Goal: Transaction & Acquisition: Purchase product/service

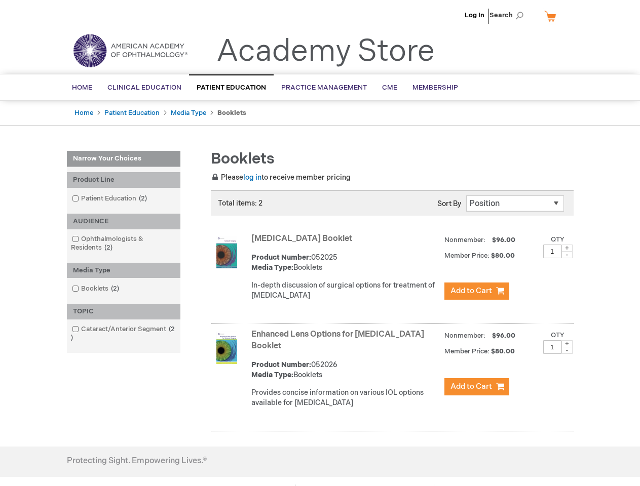
click at [509, 15] on span "Search" at bounding box center [508, 15] width 38 height 20
click at [124, 180] on div "Product Line" at bounding box center [123, 180] width 113 height 16
click at [124, 221] on div "AUDIENCE" at bounding box center [123, 222] width 113 height 16
click at [124, 270] on div "Media Type" at bounding box center [123, 271] width 113 height 16
click at [124, 311] on div "TOPIC" at bounding box center [123, 312] width 113 height 16
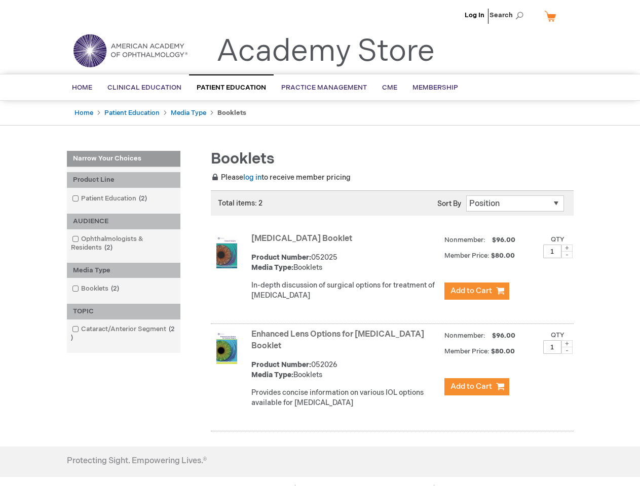
click at [567, 248] on span at bounding box center [566, 248] width 11 height 7
click at [567, 255] on span at bounding box center [566, 254] width 11 height 7
type input "1"
click at [567, 344] on span at bounding box center [566, 343] width 11 height 7
click at [567, 350] on span at bounding box center [566, 350] width 11 height 7
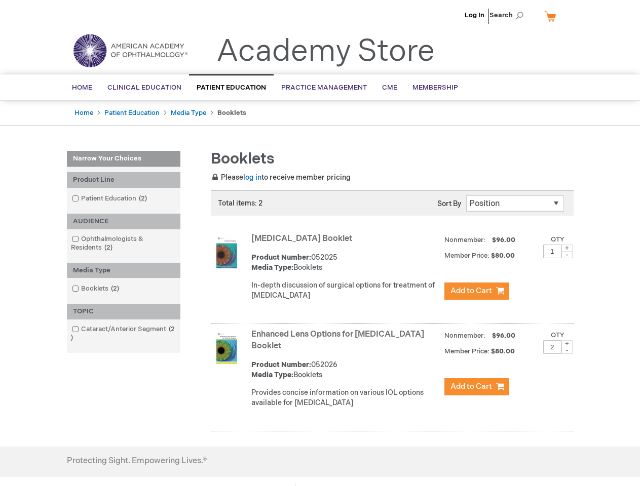
type input "1"
